Goal: Information Seeking & Learning: Learn about a topic

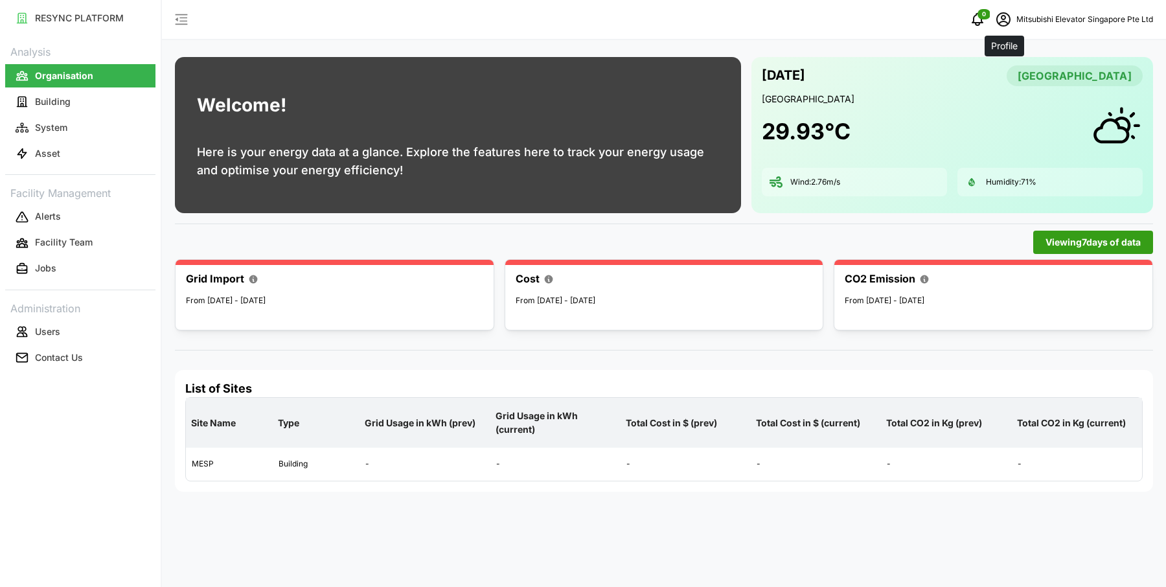
click at [1005, 15] on icon "schedule" at bounding box center [1004, 20] width 16 height 16
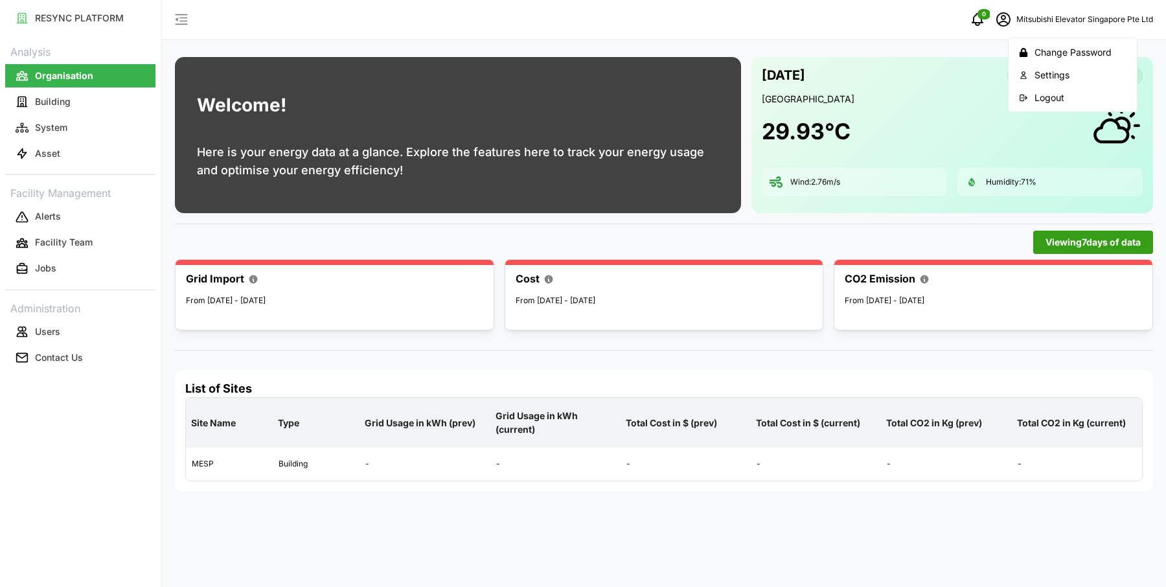
click at [1028, 99] on icon "button" at bounding box center [1023, 97] width 9 height 9
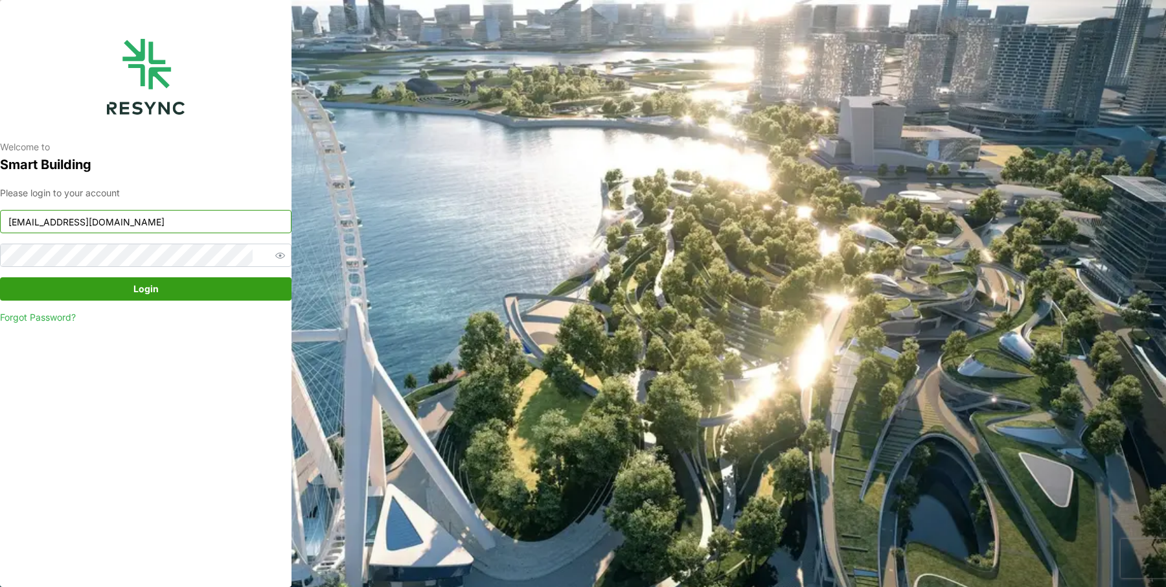
click at [90, 217] on input "mesp_display@resynctech.com" at bounding box center [146, 221] width 292 height 23
type input "mandai_internal@resynctech.com"
click at [191, 288] on span "Login" at bounding box center [145, 289] width 267 height 22
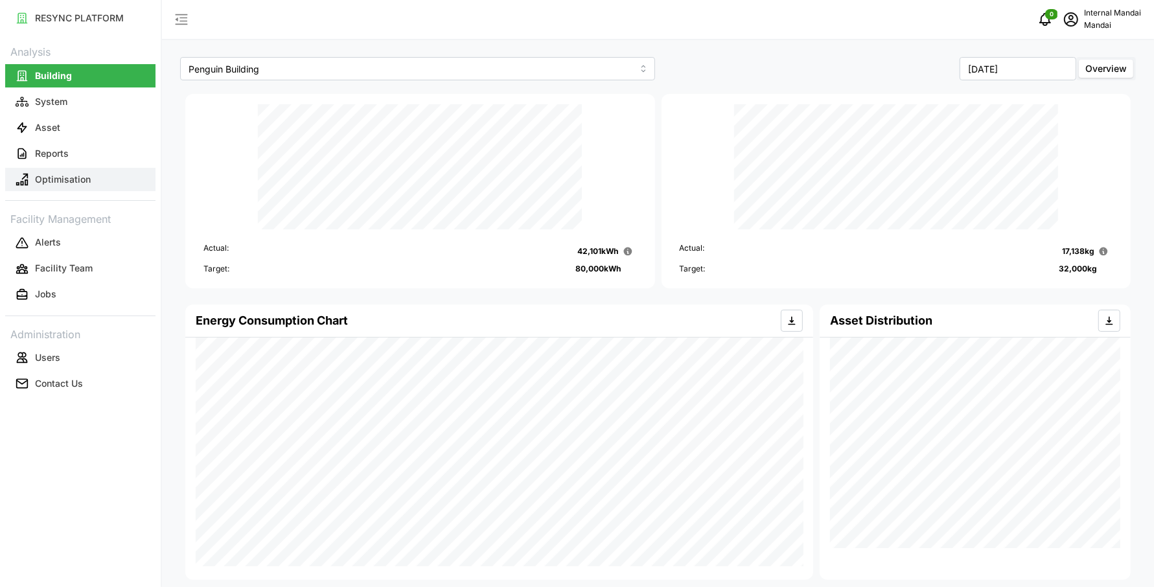
click at [75, 180] on p "Optimisation" at bounding box center [63, 179] width 56 height 13
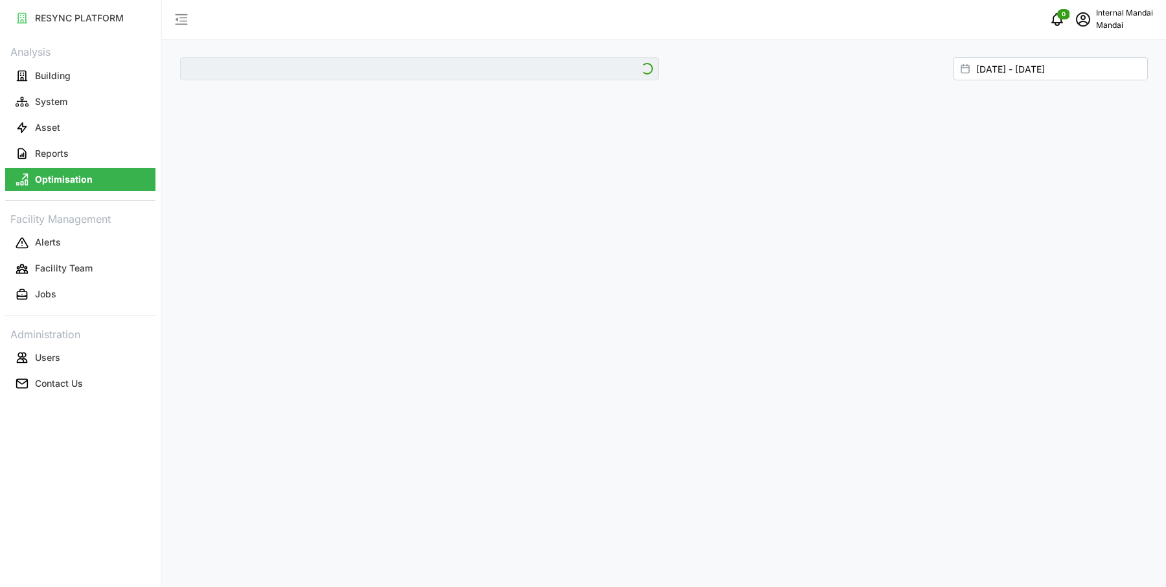
type input "Penguin Building"
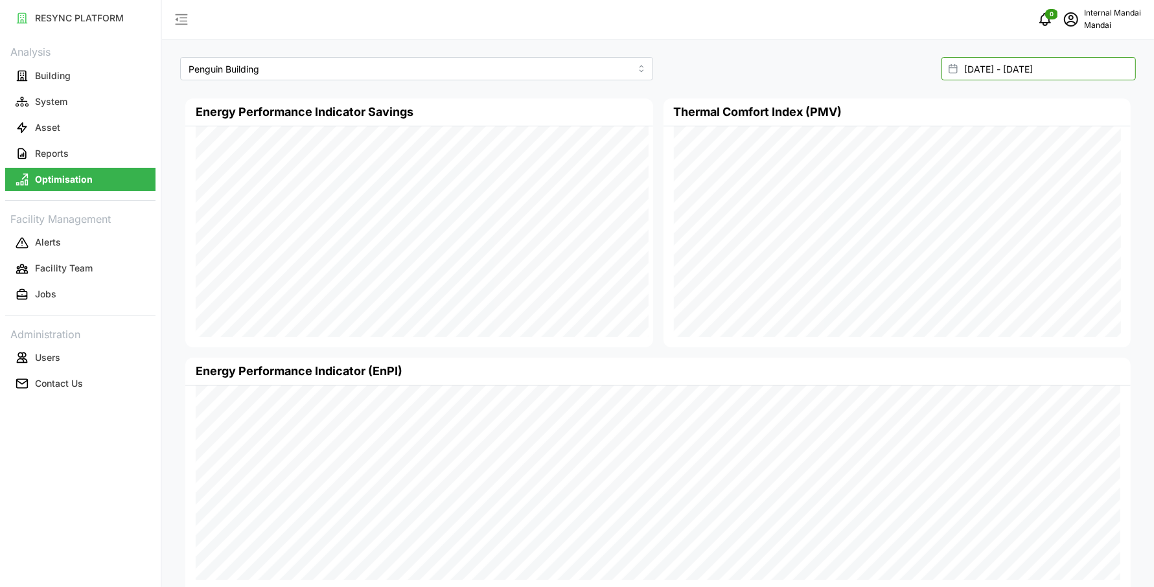
click at [993, 75] on input "[DATE] - [DATE]" at bounding box center [1039, 68] width 194 height 23
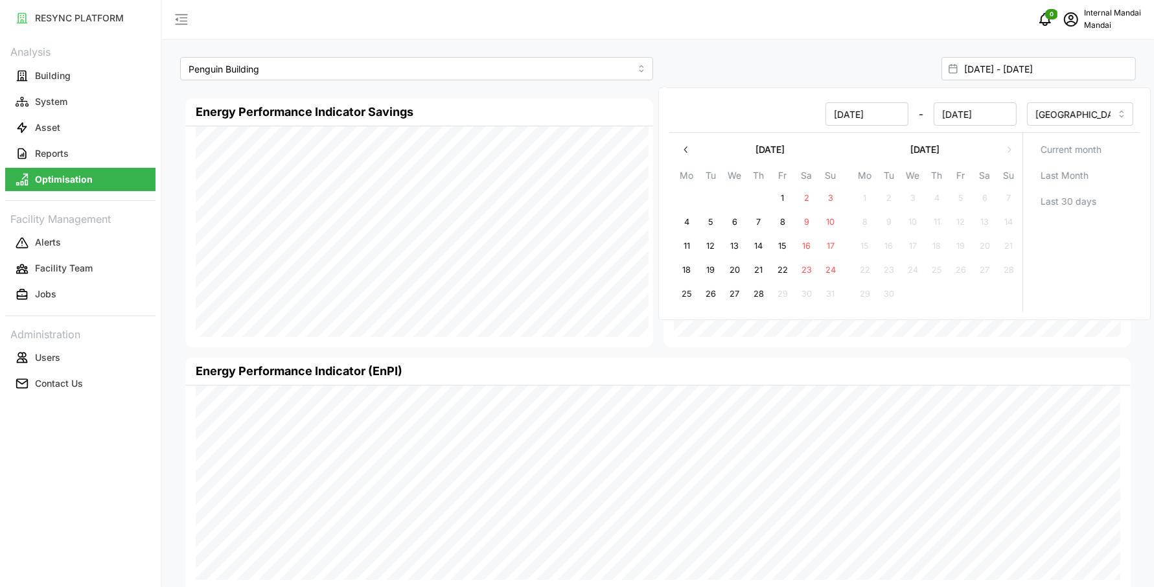
click at [682, 223] on button "4" at bounding box center [686, 222] width 23 height 23
type input "[DATE] - [DATE]"
type input "[DATE]"
click at [783, 224] on button "8" at bounding box center [782, 222] width 23 height 23
type input "[DATE] - [DATE]"
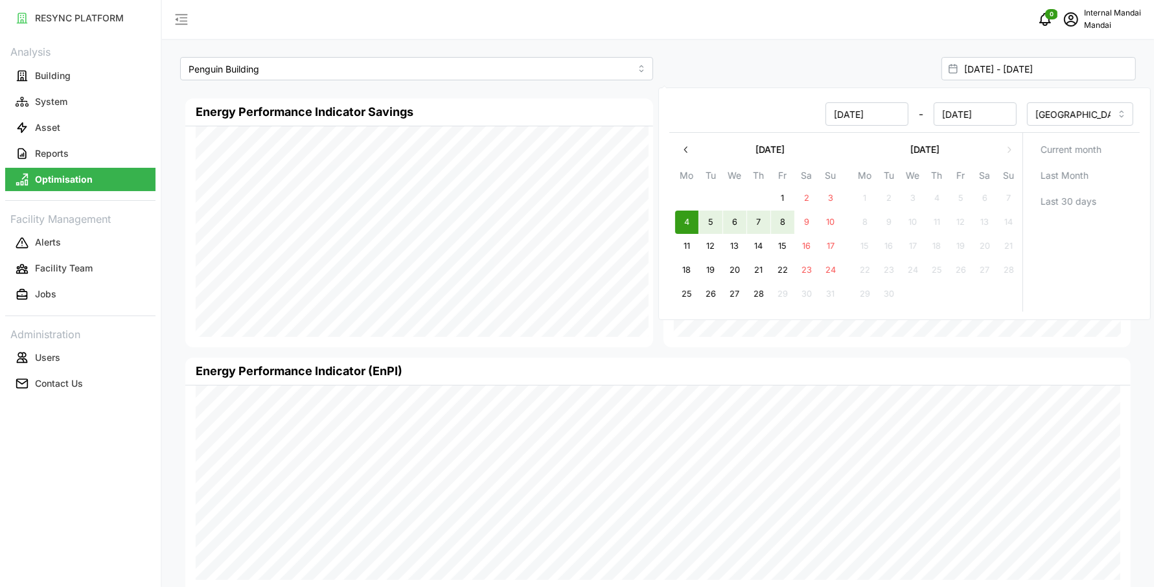
type input "[DATE]"
click at [712, 84] on div "[DATE] - [DATE]" at bounding box center [899, 69] width 483 height 34
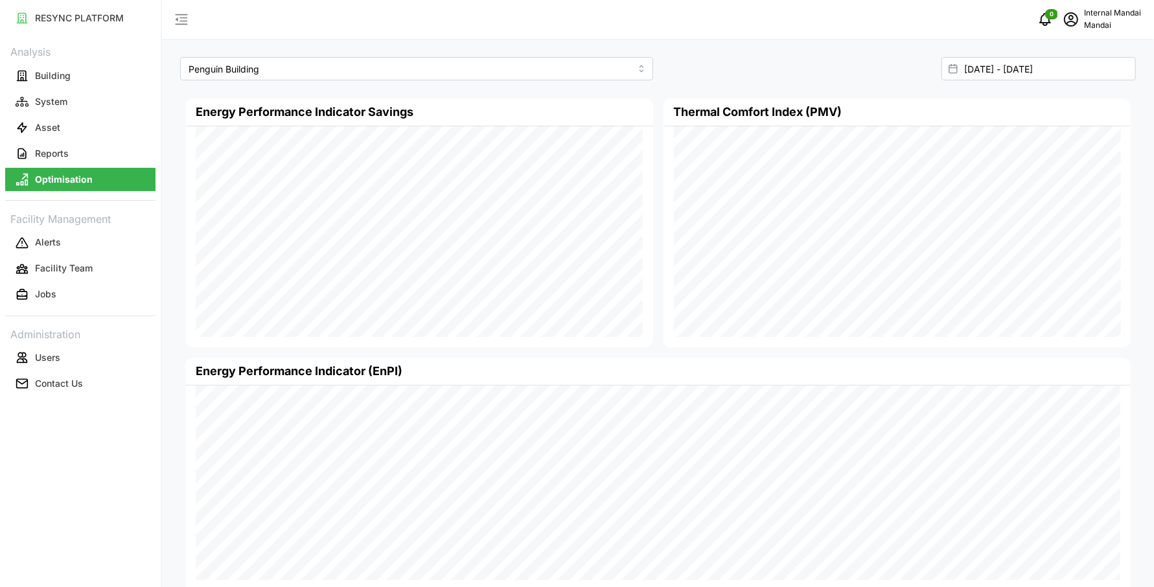
scroll to position [76, 0]
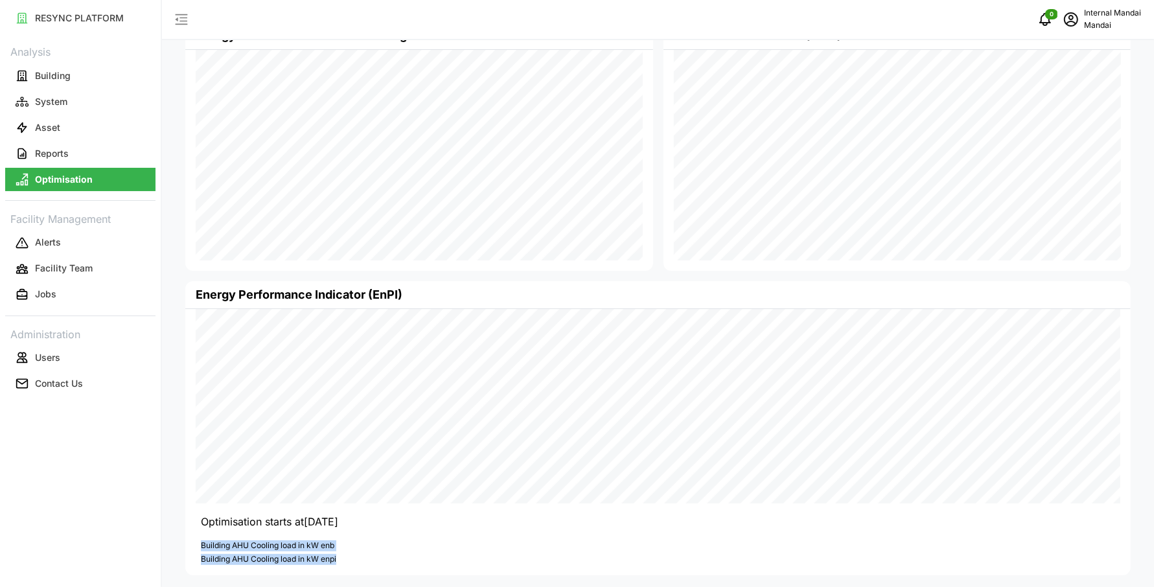
drag, startPoint x: 346, startPoint y: 560, endPoint x: 197, endPoint y: 545, distance: 149.8
click at [197, 545] on div "Energy Performance Indicator (EnPI) [DATE] 23:15:00 ENB Penguin: 85.81 kW ENPI …" at bounding box center [657, 428] width 945 height 294
click at [395, 547] on p "Building AHU Cooling load in kW enb" at bounding box center [661, 545] width 920 height 11
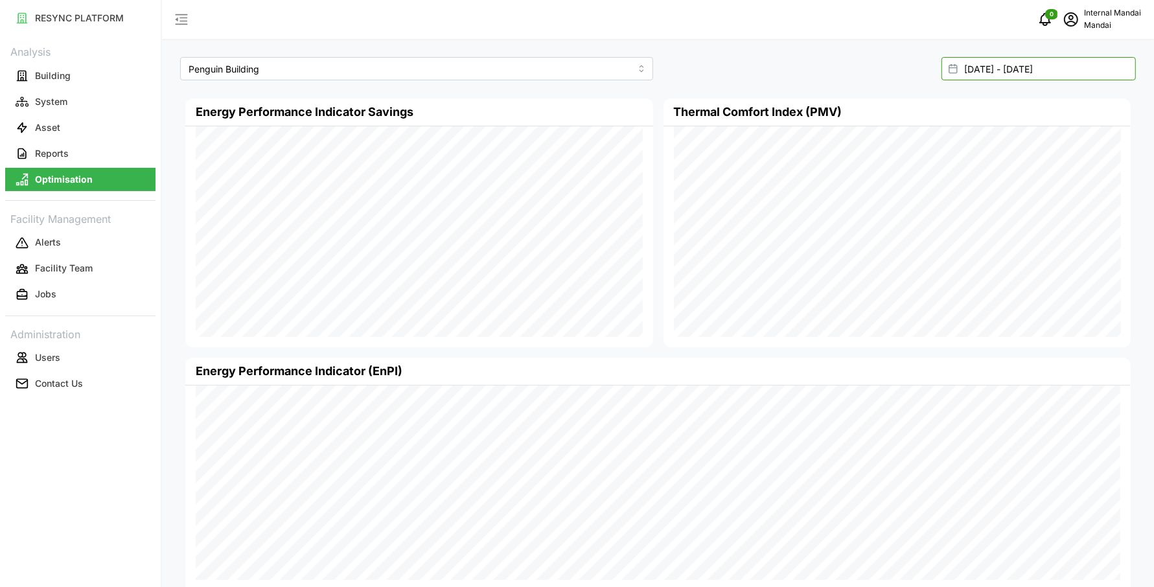
click at [981, 79] on input "[DATE] - [DATE]" at bounding box center [1039, 68] width 194 height 23
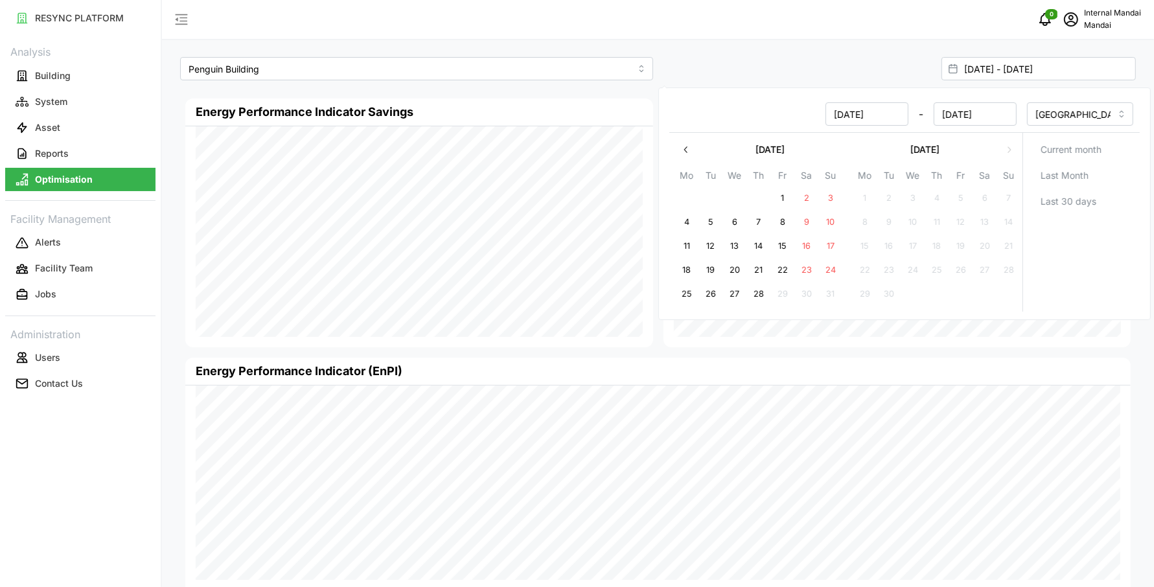
click at [784, 192] on button "1" at bounding box center [782, 198] width 23 height 23
type input "[DATE] - [DATE]"
type input "[DATE]"
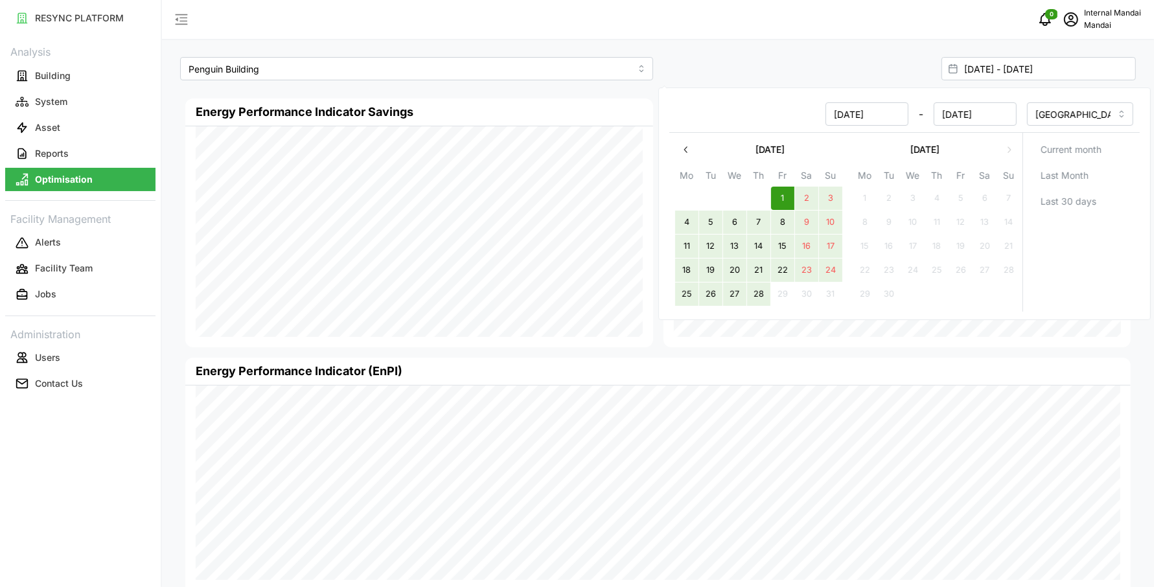
click at [756, 296] on button "28" at bounding box center [758, 294] width 23 height 23
type input "[DATE] - [DATE]"
type input "[DATE]"
click at [789, 198] on button "1" at bounding box center [782, 198] width 23 height 23
click at [763, 248] on button "14" at bounding box center [758, 246] width 23 height 23
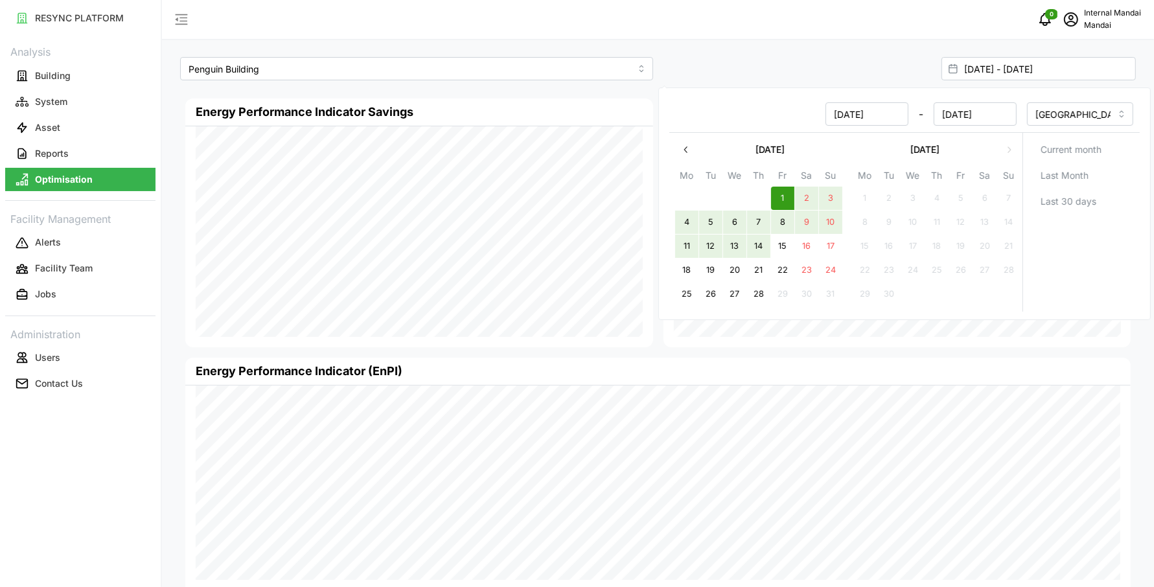
type input "[DATE] - [DATE]"
type input "[DATE]"
click at [807, 49] on div "Penguin Building [DATE] - [DATE] Energy Performance Indicator Savings Thermal C…" at bounding box center [658, 332] width 992 height 665
